Goal: Task Accomplishment & Management: Use online tool/utility

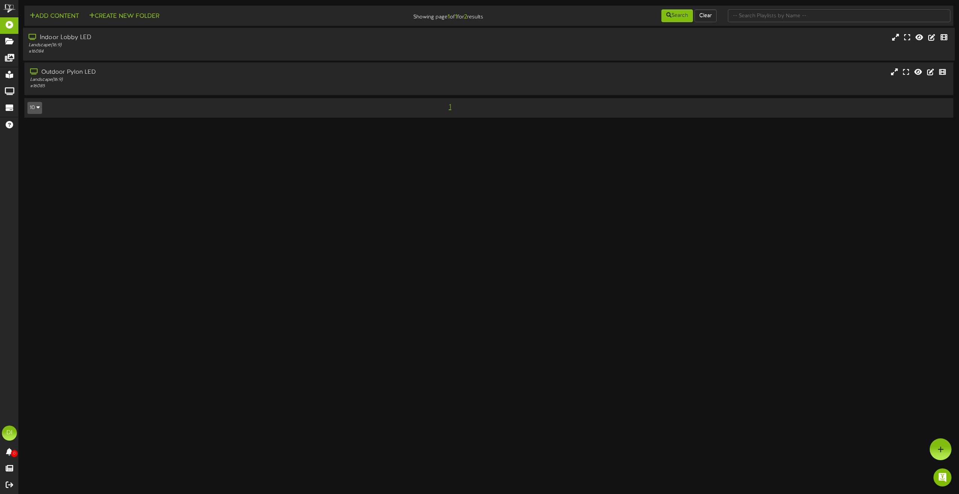
click at [77, 36] on div "Indoor Lobby LED" at bounding box center [217, 37] width 377 height 9
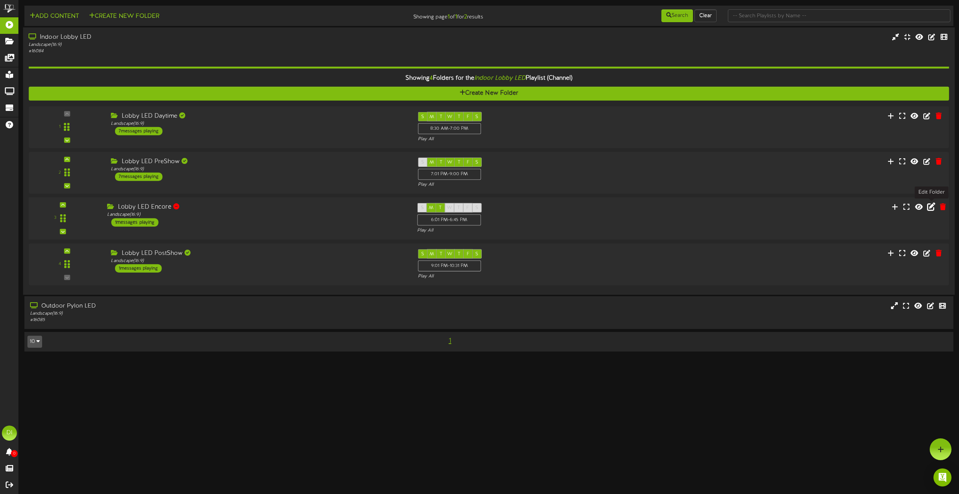
click at [933, 206] on icon at bounding box center [931, 207] width 8 height 8
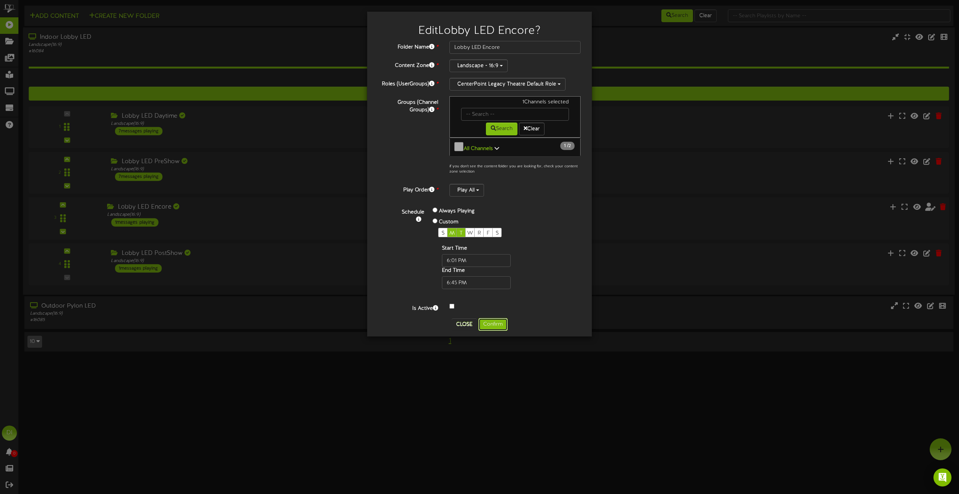
click at [503, 323] on button "Confirm" at bounding box center [493, 324] width 29 height 13
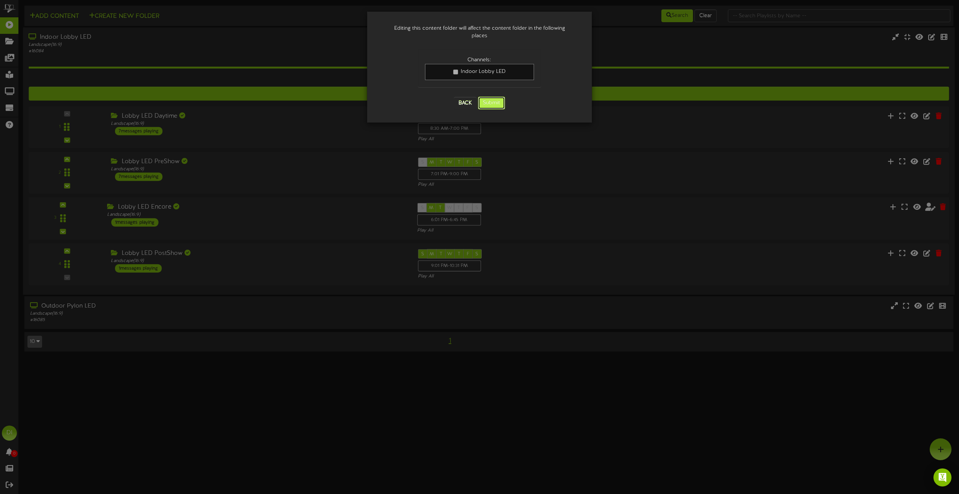
click at [494, 97] on button "Submit" at bounding box center [491, 103] width 27 height 13
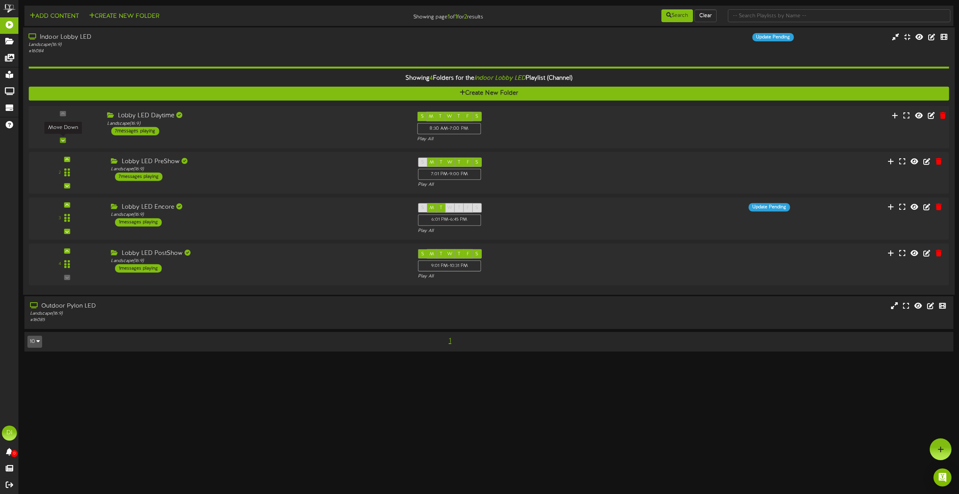
click at [63, 140] on icon at bounding box center [62, 140] width 3 height 4
click at [64, 204] on icon at bounding box center [62, 205] width 3 height 4
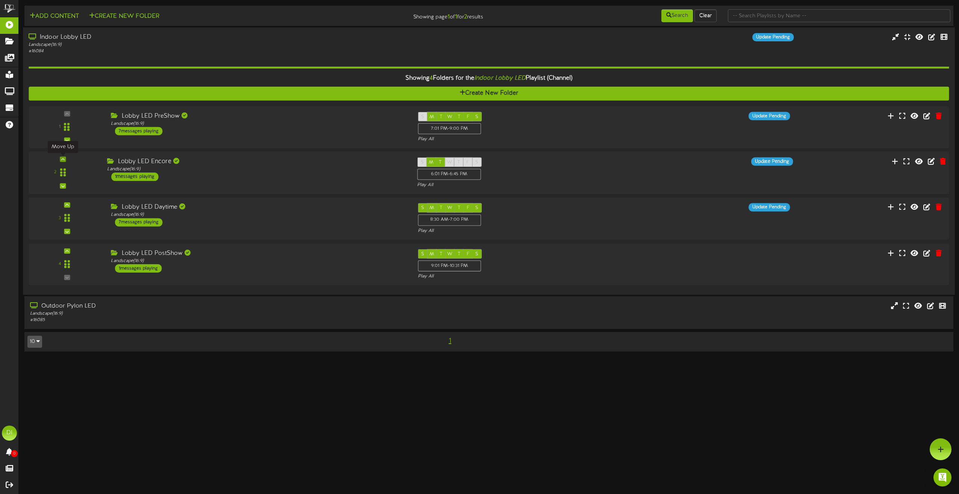
click at [62, 159] on icon at bounding box center [62, 160] width 3 height 4
click at [65, 203] on div at bounding box center [63, 204] width 6 height 5
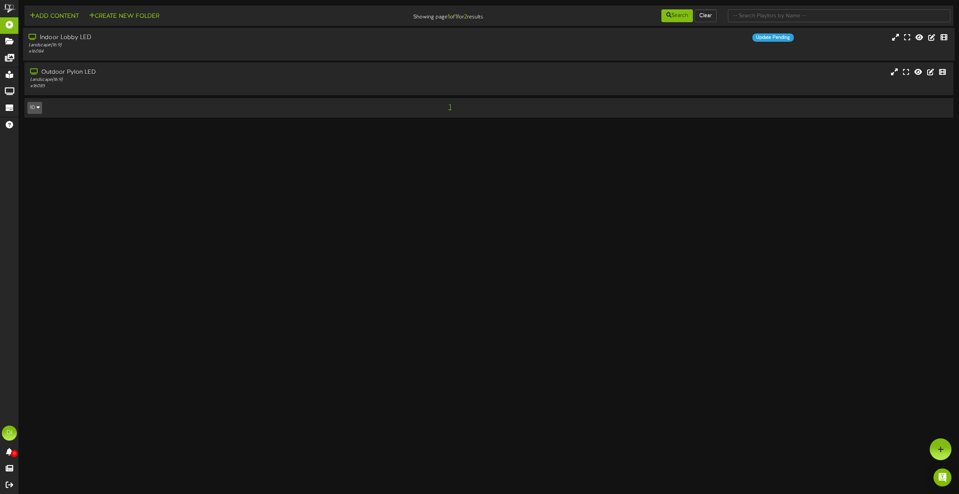
click at [197, 41] on div "Indoor Lobby LED" at bounding box center [217, 37] width 377 height 9
click at [486, 40] on div "Update Pending" at bounding box center [605, 37] width 388 height 8
click at [182, 42] on div "Landscape ( 16:9 )" at bounding box center [217, 45] width 377 height 6
click at [249, 52] on div "# 16084" at bounding box center [217, 51] width 377 height 6
